Goal: Task Accomplishment & Management: Complete application form

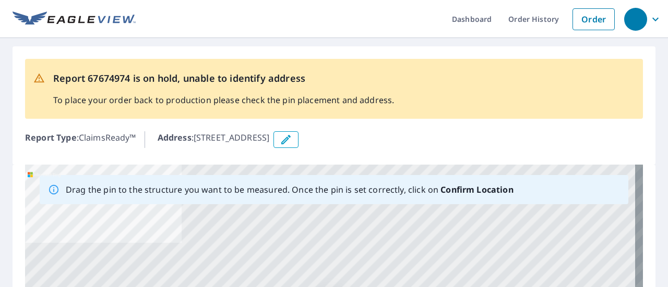
click at [292, 139] on icon "button" at bounding box center [286, 140] width 13 height 13
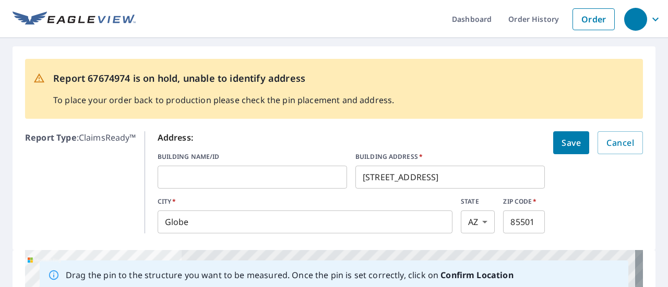
click at [384, 178] on input "[STREET_ADDRESS]" at bounding box center [449, 177] width 189 height 29
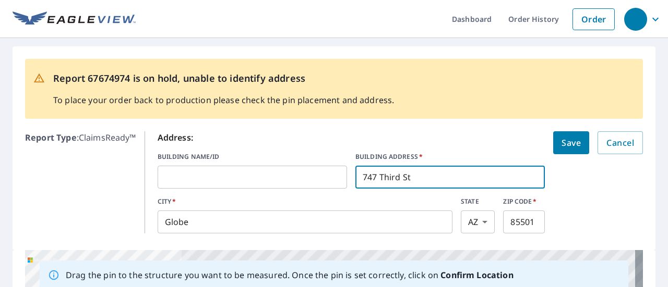
click at [411, 180] on input "747 Third St" at bounding box center [449, 177] width 189 height 29
type input "[STREET_ADDRESS]"
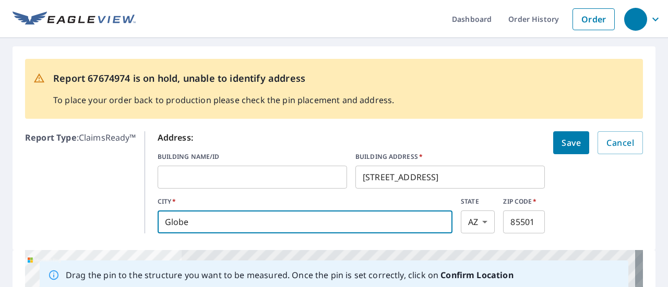
drag, startPoint x: 259, startPoint y: 220, endPoint x: 35, endPoint y: 210, distance: 224.0
click at [35, 210] on div "Report Type : ClaimsReady™ Address: BUILDING NAME/ID ​ BUILDING ADDRESS   * [ST…" at bounding box center [334, 182] width 618 height 111
type input "[GEOGRAPHIC_DATA]"
click at [523, 221] on input "85501" at bounding box center [524, 222] width 42 height 29
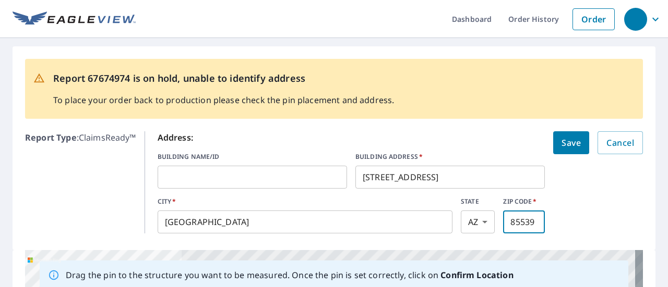
type input "85539"
click at [569, 142] on span "Save" at bounding box center [570, 143] width 19 height 15
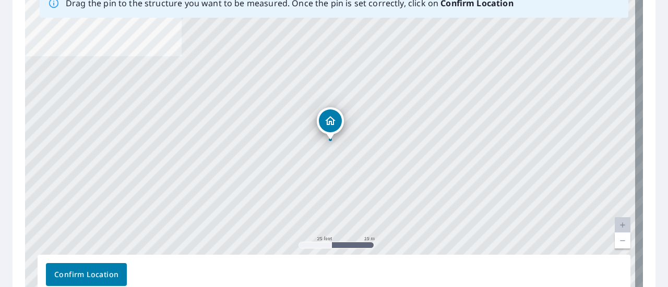
scroll to position [188, 0]
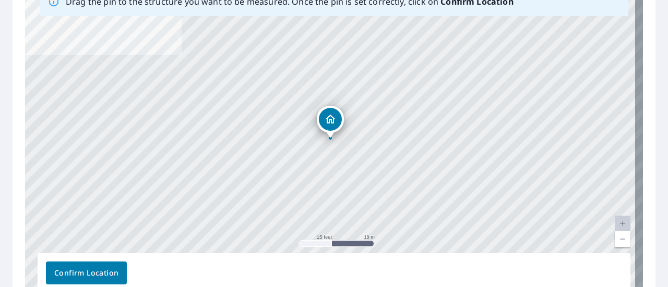
click at [592, 198] on div "[STREET_ADDRESS]" at bounding box center [334, 140] width 618 height 327
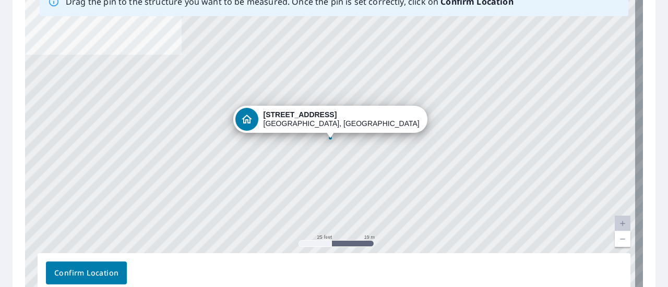
click at [620, 238] on link "Current Level 20, Zoom Out" at bounding box center [622, 240] width 16 height 16
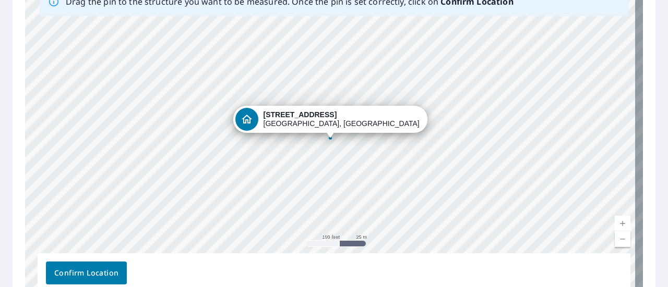
click at [615, 218] on link "Current Level 18, Zoom In" at bounding box center [622, 224] width 16 height 16
click at [615, 218] on link "Current Level 19, Zoom In" at bounding box center [622, 224] width 16 height 16
click at [615, 239] on link "Current Level 20, Zoom Out" at bounding box center [622, 240] width 16 height 16
click at [615, 239] on link "Current Level 19, Zoom Out" at bounding box center [622, 240] width 16 height 16
click at [615, 239] on link "Current Level 18, Zoom Out" at bounding box center [622, 240] width 16 height 16
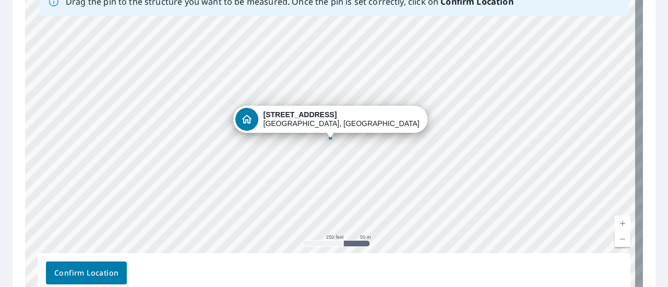
click at [506, 163] on div "[STREET_ADDRESS]" at bounding box center [334, 140] width 618 height 327
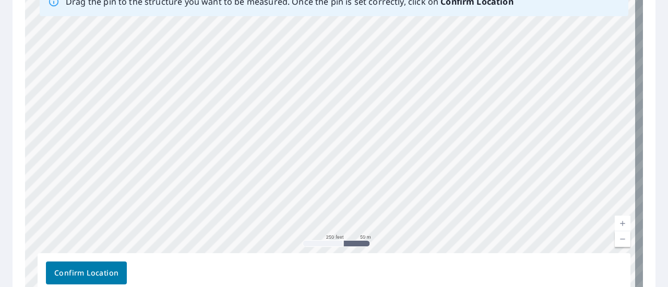
drag, startPoint x: 442, startPoint y: 165, endPoint x: 507, endPoint y: -40, distance: 215.1
click at [507, 0] on html "Dashboard Order History Order Report 67674974 is on hold, unable to identify ad…" at bounding box center [334, 143] width 668 height 287
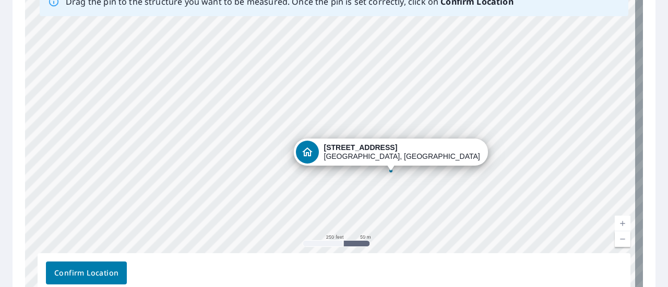
click at [502, 198] on div "[STREET_ADDRESS]" at bounding box center [334, 140] width 618 height 327
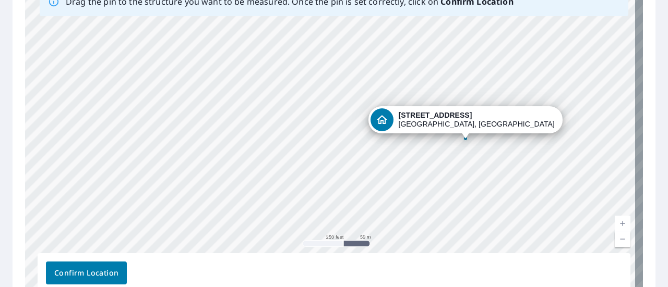
drag, startPoint x: 354, startPoint y: 181, endPoint x: 429, endPoint y: 149, distance: 81.3
click at [429, 149] on div "[STREET_ADDRESS]" at bounding box center [334, 140] width 618 height 327
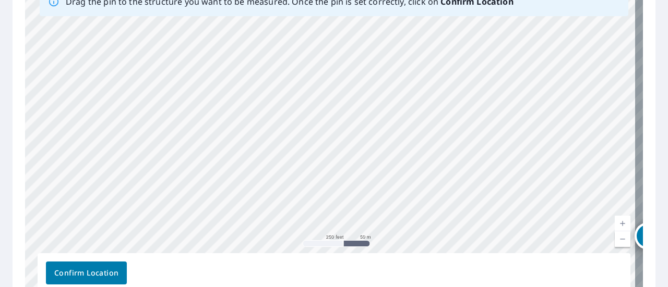
drag, startPoint x: 192, startPoint y: 118, endPoint x: 458, endPoint y: 234, distance: 290.3
click at [458, 234] on div "[STREET_ADDRESS]" at bounding box center [334, 140] width 618 height 327
drag, startPoint x: 371, startPoint y: 112, endPoint x: 370, endPoint y: 196, distance: 84.0
click at [370, 196] on div "[STREET_ADDRESS]" at bounding box center [334, 140] width 618 height 327
drag, startPoint x: 316, startPoint y: 84, endPoint x: 421, endPoint y: 96, distance: 106.0
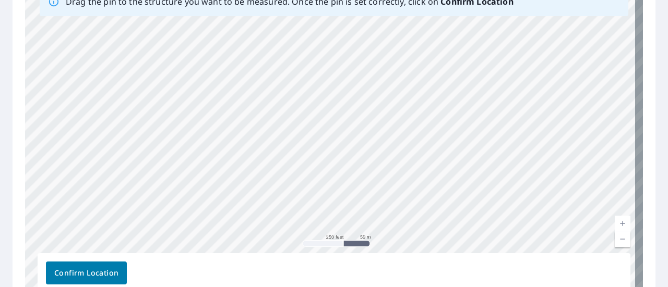
click at [421, 96] on div "[STREET_ADDRESS]" at bounding box center [334, 140] width 618 height 327
drag, startPoint x: 338, startPoint y: 165, endPoint x: 293, endPoint y: 20, distance: 151.8
click at [293, 20] on div "[STREET_ADDRESS]" at bounding box center [334, 140] width 618 height 327
drag, startPoint x: 309, startPoint y: 172, endPoint x: 271, endPoint y: 36, distance: 140.7
click at [271, 36] on div "[STREET_ADDRESS]" at bounding box center [334, 140] width 618 height 327
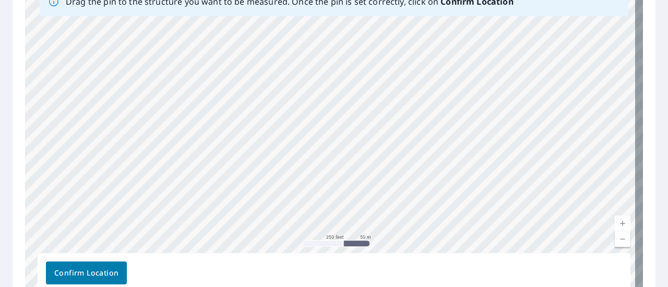
drag, startPoint x: 299, startPoint y: 175, endPoint x: 235, endPoint y: -3, distance: 188.8
click at [235, 0] on html "Dashboard Order History Order Report 67674974 is on hold, unable to identify ad…" at bounding box center [334, 143] width 668 height 287
click at [273, 79] on div "[STREET_ADDRESS]" at bounding box center [334, 140] width 618 height 327
drag, startPoint x: 392, startPoint y: 201, endPoint x: 312, endPoint y: -7, distance: 222.9
click at [312, 0] on html "Dashboard Order History Order Report 67674974 is on hold, unable to identify ad…" at bounding box center [334, 143] width 668 height 287
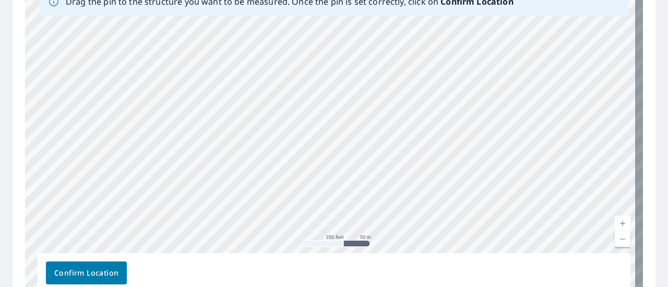
click at [272, 37] on div "[STREET_ADDRESS]" at bounding box center [334, 140] width 618 height 327
drag, startPoint x: 334, startPoint y: 197, endPoint x: 229, endPoint y: -13, distance: 233.9
click at [229, 0] on html "Dashboard Order History Order Report 67674974 is on hold, unable to identify ad…" at bounding box center [334, 143] width 668 height 287
click at [229, 70] on div "[STREET_ADDRESS]" at bounding box center [334, 140] width 618 height 327
drag, startPoint x: 283, startPoint y: 157, endPoint x: 420, endPoint y: 287, distance: 188.9
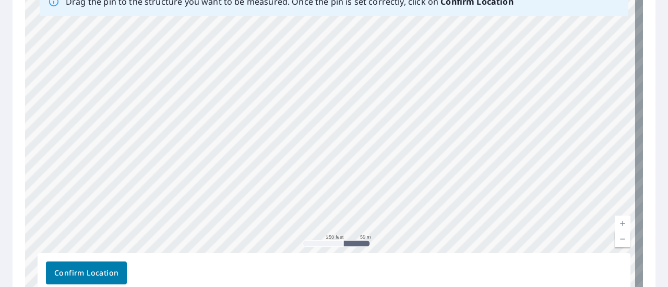
click at [420, 287] on div "Drag the pin to the structure you want to be measured. Once the pin is set corr…" at bounding box center [334, 140] width 618 height 327
click at [394, 220] on div "[STREET_ADDRESS]" at bounding box center [334, 140] width 618 height 327
drag, startPoint x: 330, startPoint y: 62, endPoint x: 427, endPoint y: 279, distance: 237.4
click at [427, 279] on div "Drag the pin to the structure you want to be measured. Once the pin is set corr…" at bounding box center [334, 140] width 618 height 327
click at [396, 170] on div "[STREET_ADDRESS]" at bounding box center [334, 140] width 618 height 327
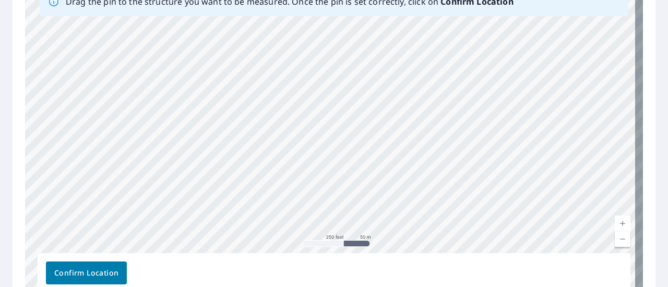
drag, startPoint x: 315, startPoint y: 56, endPoint x: 412, endPoint y: 233, distance: 202.1
click at [412, 233] on div "[STREET_ADDRESS]" at bounding box center [334, 140] width 618 height 327
drag, startPoint x: 317, startPoint y: 79, endPoint x: 339, endPoint y: 263, distance: 186.0
click at [339, 263] on div "Drag the pin to the structure you want to be measured. Once the pin is set corr…" at bounding box center [334, 140] width 618 height 327
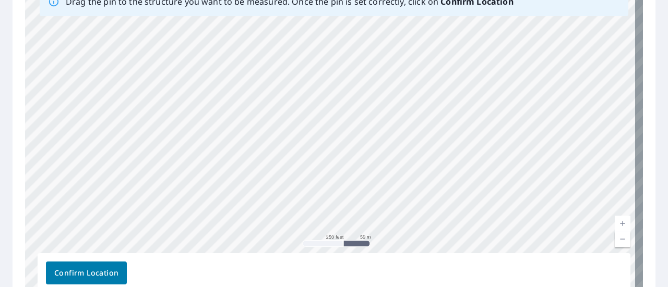
click at [339, 263] on div "Confirm Location" at bounding box center [334, 273] width 592 height 40
click at [338, 224] on div "[STREET_ADDRESS]" at bounding box center [334, 140] width 618 height 327
drag, startPoint x: 318, startPoint y: 113, endPoint x: 343, endPoint y: 254, distance: 143.5
click at [343, 254] on div "Drag the pin to the structure you want to be measured. Once the pin is set corr…" at bounding box center [334, 140] width 618 height 327
click at [344, 170] on div "[STREET_ADDRESS]" at bounding box center [334, 140] width 618 height 327
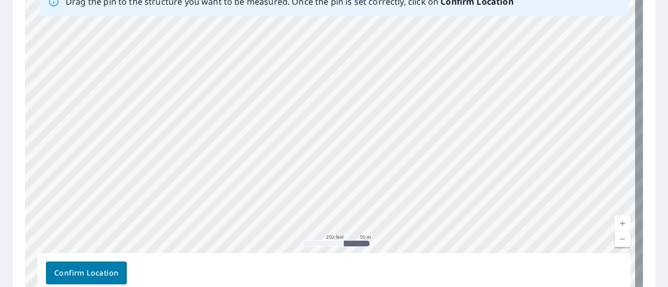
drag, startPoint x: 321, startPoint y: 47, endPoint x: 331, endPoint y: 113, distance: 66.9
click at [331, 113] on div "[STREET_ADDRESS]" at bounding box center [334, 140] width 618 height 327
drag, startPoint x: 353, startPoint y: 165, endPoint x: 322, endPoint y: 72, distance: 97.6
click at [322, 72] on div "[STREET_ADDRESS]" at bounding box center [334, 140] width 618 height 327
drag, startPoint x: 369, startPoint y: 183, endPoint x: 274, endPoint y: -10, distance: 215.5
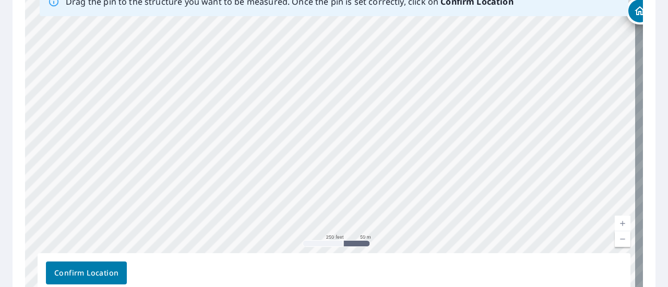
click at [274, 0] on html "Dashboard Order History Order Report 67674974 is on hold, unable to identify ad…" at bounding box center [334, 143] width 668 height 287
click at [331, 211] on div "[STREET_ADDRESS]" at bounding box center [334, 140] width 618 height 327
drag, startPoint x: 288, startPoint y: 92, endPoint x: 342, endPoint y: 305, distance: 219.5
click at [342, 287] on html "Dashboard Order History Order Report 67674974 is on hold, unable to identify ad…" at bounding box center [334, 143] width 668 height 287
click at [312, 140] on div "[STREET_ADDRESS]" at bounding box center [334, 140] width 618 height 327
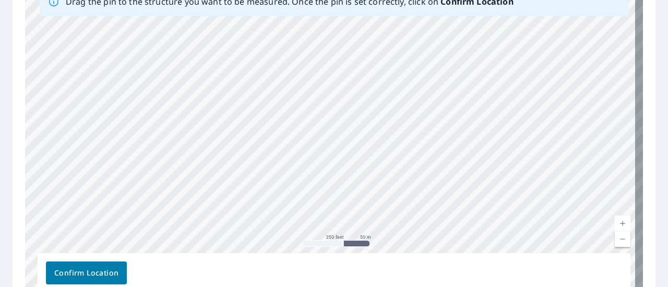
drag, startPoint x: 220, startPoint y: 77, endPoint x: 270, endPoint y: 262, distance: 191.8
click at [270, 262] on div "Drag the pin to the structure you want to be measured. Once the pin is set corr…" at bounding box center [334, 140] width 618 height 327
click at [250, 197] on div "[STREET_ADDRESS]" at bounding box center [334, 140] width 618 height 327
drag, startPoint x: 222, startPoint y: 111, endPoint x: 273, endPoint y: 279, distance: 175.0
click at [273, 279] on div "Drag the pin to the structure you want to be measured. Once the pin is set corr…" at bounding box center [334, 140] width 618 height 327
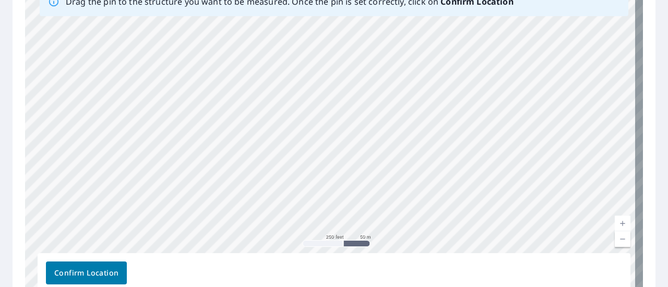
click at [273, 279] on div "Confirm Location" at bounding box center [334, 273] width 592 height 40
click at [614, 240] on link "Current Level 17, Zoom Out" at bounding box center [622, 240] width 16 height 16
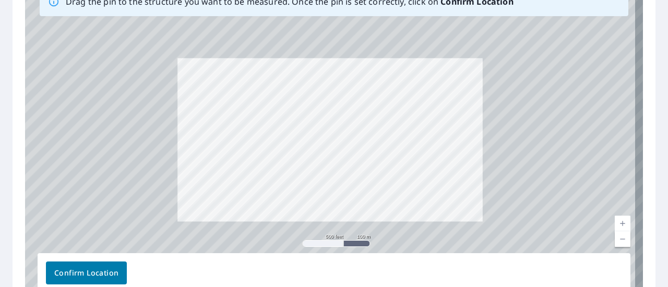
click at [614, 240] on link "Current Level 16, Zoom Out" at bounding box center [622, 240] width 16 height 16
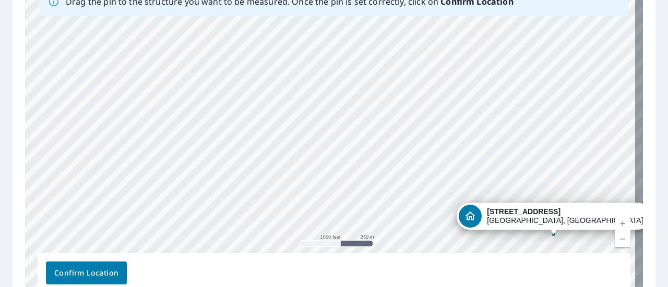
click at [614, 240] on link "Current Level 15, Zoom Out" at bounding box center [622, 240] width 16 height 16
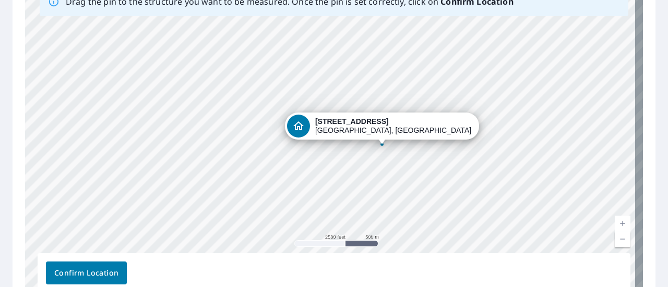
click at [562, 205] on div "[STREET_ADDRESS]" at bounding box center [334, 140] width 618 height 327
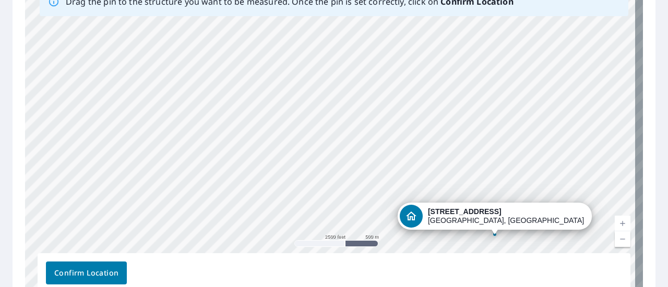
drag, startPoint x: 212, startPoint y: 62, endPoint x: 325, endPoint y: 152, distance: 144.3
click at [325, 152] on div "[STREET_ADDRESS]" at bounding box center [334, 140] width 618 height 327
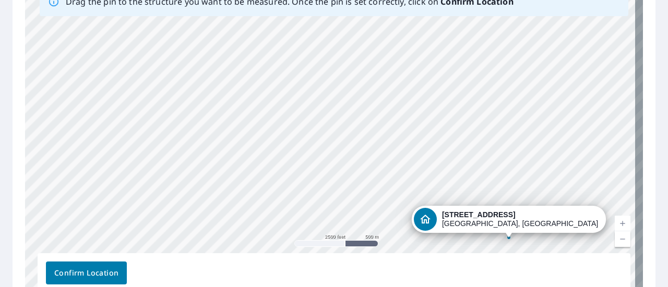
drag, startPoint x: 279, startPoint y: 136, endPoint x: 294, endPoint y: 139, distance: 14.9
click at [294, 139] on div "[STREET_ADDRESS]" at bounding box center [334, 140] width 618 height 327
click at [614, 219] on link "Current Level 14, Zoom In" at bounding box center [622, 224] width 16 height 16
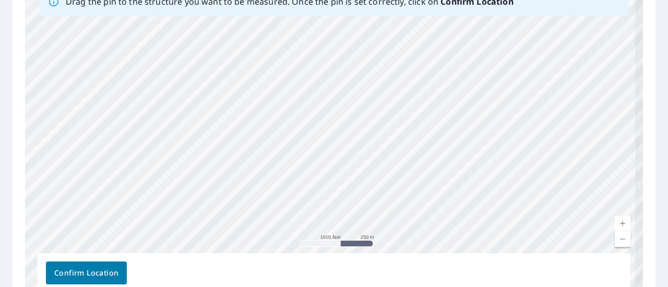
click at [614, 219] on link "Current Level 15, Zoom In" at bounding box center [622, 224] width 16 height 16
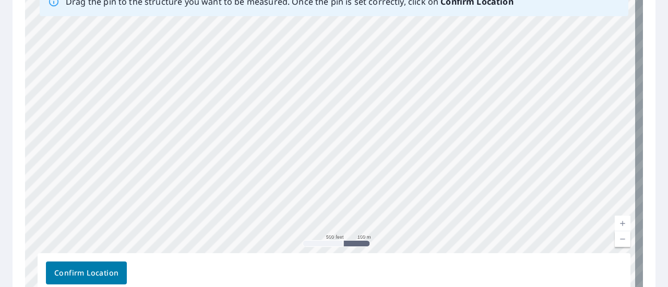
drag, startPoint x: 420, startPoint y: 190, endPoint x: 576, endPoint y: 184, distance: 156.1
click at [576, 184] on div "[STREET_ADDRESS]" at bounding box center [334, 140] width 618 height 327
drag, startPoint x: 228, startPoint y: 123, endPoint x: 279, endPoint y: 76, distance: 68.3
click at [279, 76] on div "[STREET_ADDRESS]" at bounding box center [334, 140] width 618 height 327
click at [616, 220] on link "Current Level 16, Zoom In" at bounding box center [622, 224] width 16 height 16
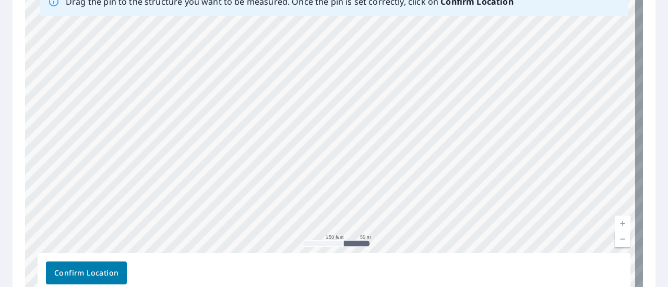
click at [615, 223] on link "Current Level 17, Zoom In" at bounding box center [622, 224] width 16 height 16
drag, startPoint x: 498, startPoint y: 105, endPoint x: 460, endPoint y: 174, distance: 78.7
click at [460, 174] on div "[STREET_ADDRESS]" at bounding box center [334, 140] width 618 height 327
click at [614, 224] on link "Current Level 18, Zoom In" at bounding box center [622, 224] width 16 height 16
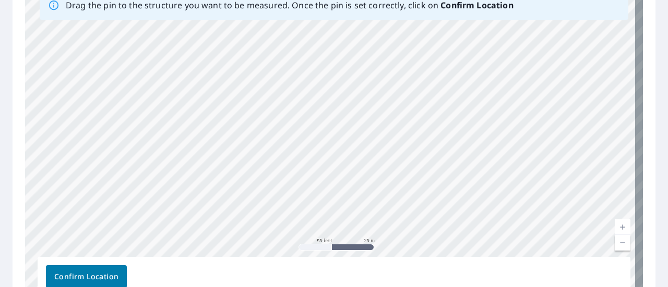
scroll to position [180, 0]
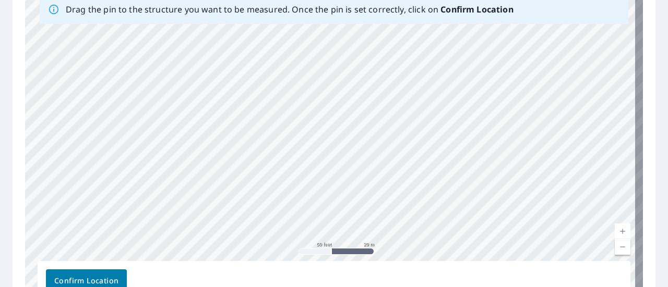
click at [392, 103] on div "[STREET_ADDRESS]" at bounding box center [334, 147] width 618 height 327
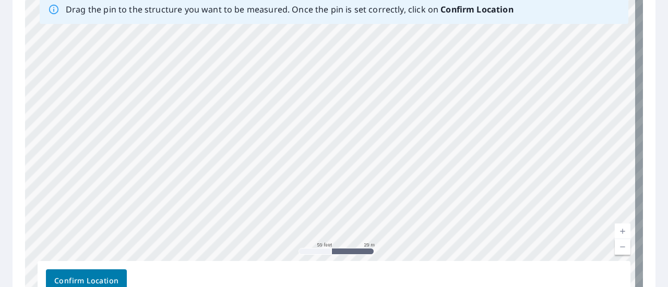
click at [614, 248] on link "Current Level 19, Zoom Out" at bounding box center [622, 247] width 16 height 16
click at [614, 248] on link "Current Level 18, Zoom Out" at bounding box center [622, 247] width 16 height 16
click at [614, 248] on link "Current Level 17, Zoom Out" at bounding box center [622, 247] width 16 height 16
click at [614, 248] on link "Current Level 16, Zoom Out" at bounding box center [622, 247] width 16 height 16
click at [614, 248] on link "Current Level 15, Zoom Out" at bounding box center [622, 247] width 16 height 16
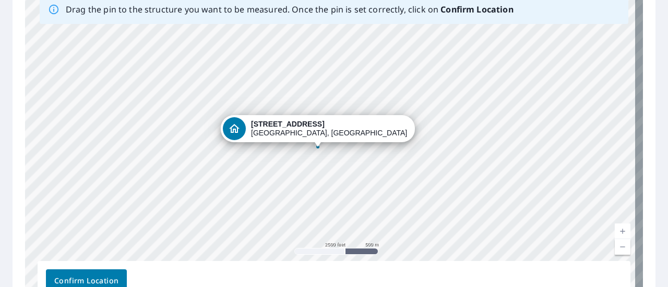
drag, startPoint x: 525, startPoint y: 219, endPoint x: 285, endPoint y: 129, distance: 256.1
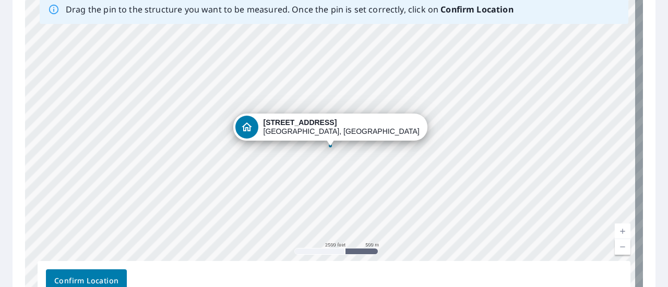
click at [615, 229] on link "Current Level 14, Zoom In" at bounding box center [622, 232] width 16 height 16
click at [615, 229] on link "Current Level 15, Zoom In" at bounding box center [622, 232] width 16 height 16
click at [615, 229] on link "Current Level 16, Zoom In" at bounding box center [622, 232] width 16 height 16
click at [615, 229] on link "Current Level 17, Zoom In" at bounding box center [622, 232] width 16 height 16
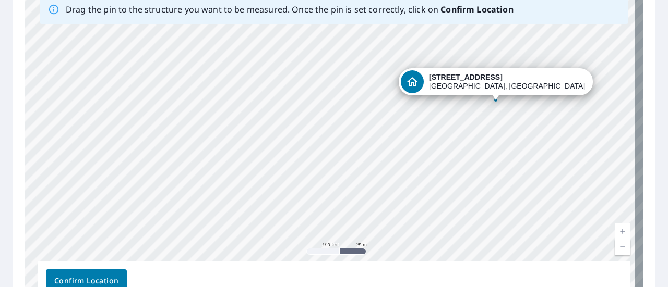
drag, startPoint x: 324, startPoint y: 129, endPoint x: 490, endPoint y: 83, distance: 171.6
click at [490, 83] on div "[STREET_ADDRESS]" at bounding box center [334, 147] width 618 height 327
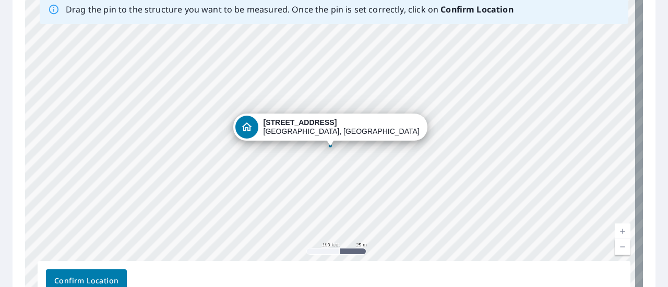
click at [615, 226] on link "Current Level 18, Zoom In" at bounding box center [622, 232] width 16 height 16
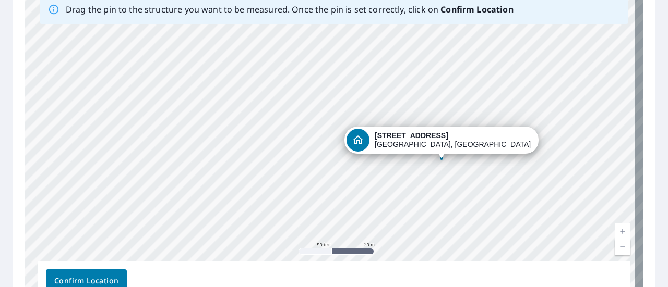
drag, startPoint x: 298, startPoint y: 125, endPoint x: 409, endPoint y: 137, distance: 111.8
click at [409, 137] on div "[STREET_ADDRESS]" at bounding box center [334, 147] width 618 height 327
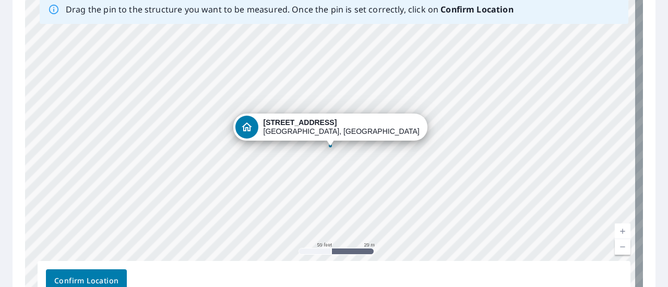
click at [614, 226] on link "Current Level 19, Zoom In" at bounding box center [622, 232] width 16 height 16
click at [614, 226] on link "Current Level 20, Zoom In Disabled" at bounding box center [622, 232] width 16 height 16
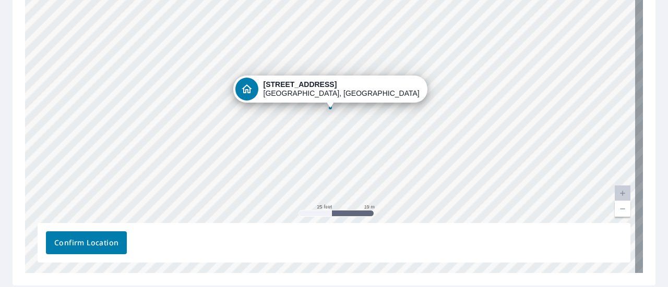
scroll to position [220, 0]
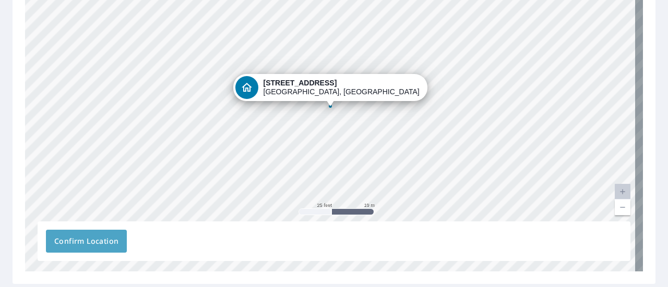
click at [89, 245] on span "Confirm Location" at bounding box center [86, 241] width 64 height 13
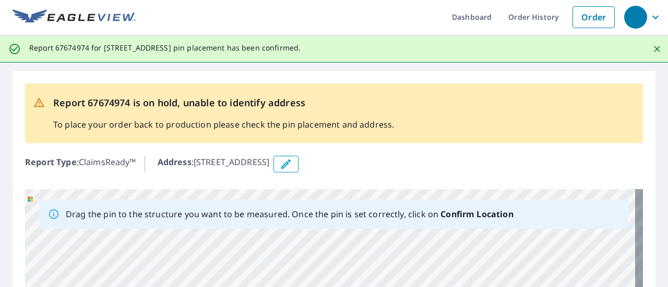
scroll to position [0, 0]
